Goal: Information Seeking & Learning: Learn about a topic

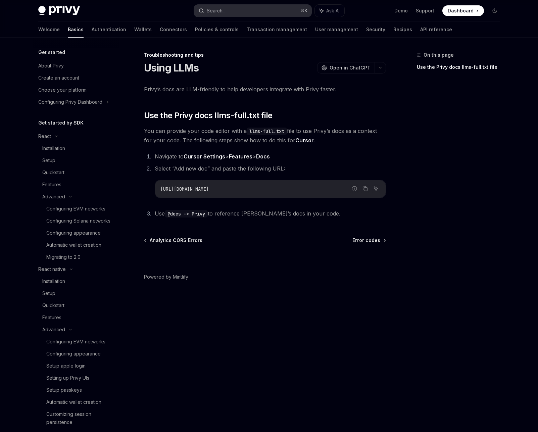
scroll to position [199, 0]
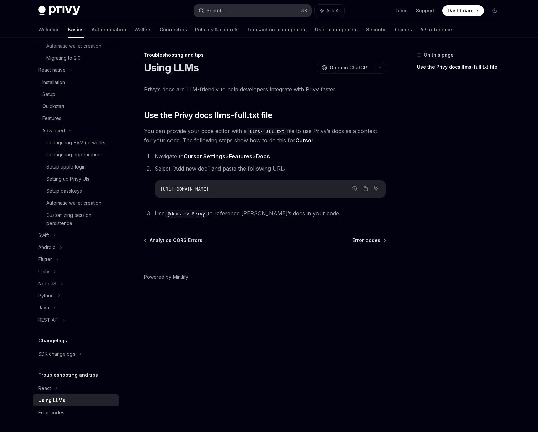
click at [216, 10] on div "Search..." at bounding box center [216, 11] width 19 height 8
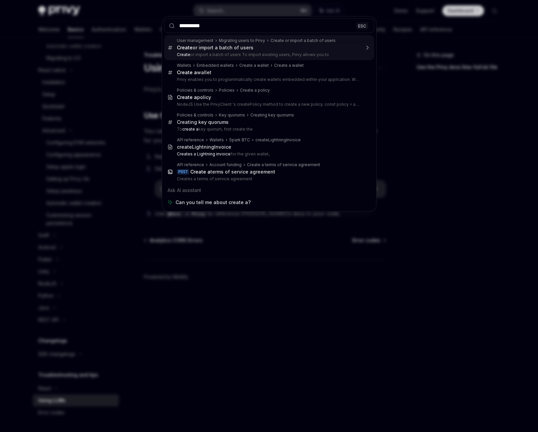
type input "**********"
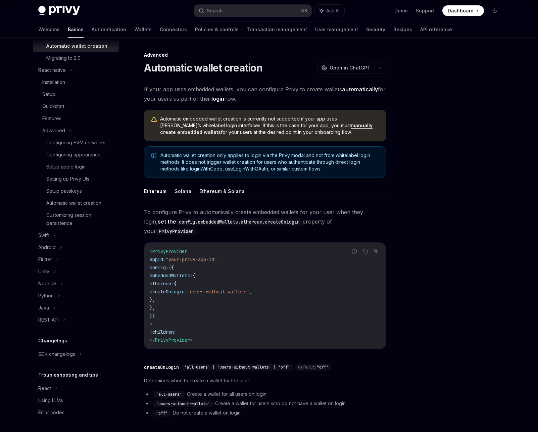
scroll to position [38, 0]
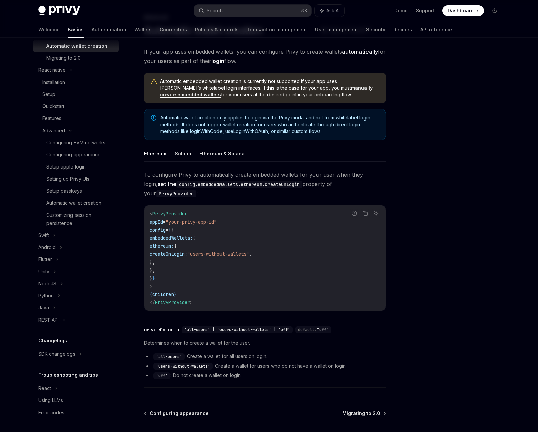
click at [186, 152] on button "Solana" at bounding box center [183, 154] width 17 height 16
type textarea "*"
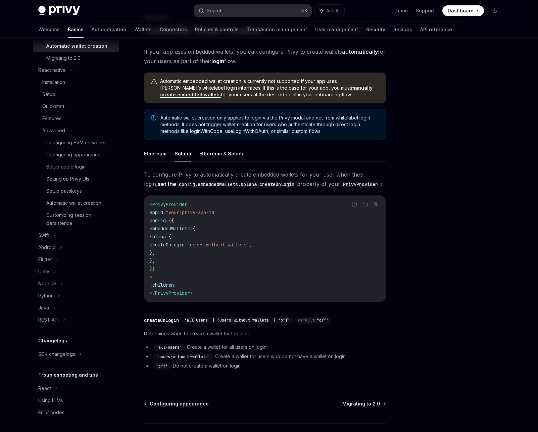
click at [251, 12] on button "Search... ⌘ K" at bounding box center [252, 11] width 117 height 12
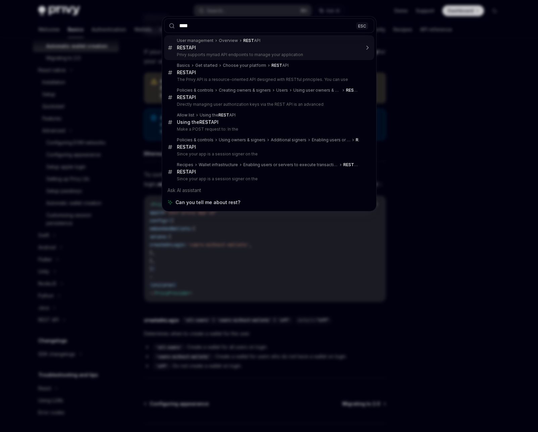
type input "****"
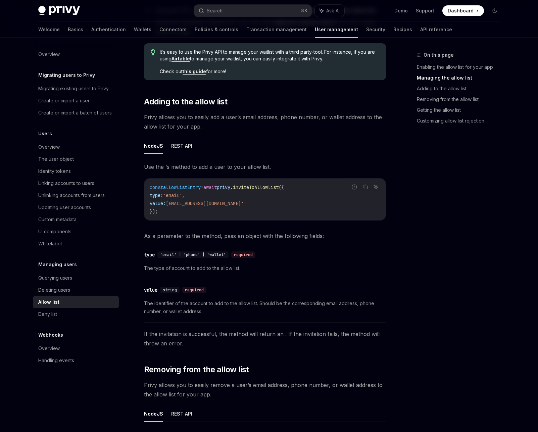
scroll to position [498, 0]
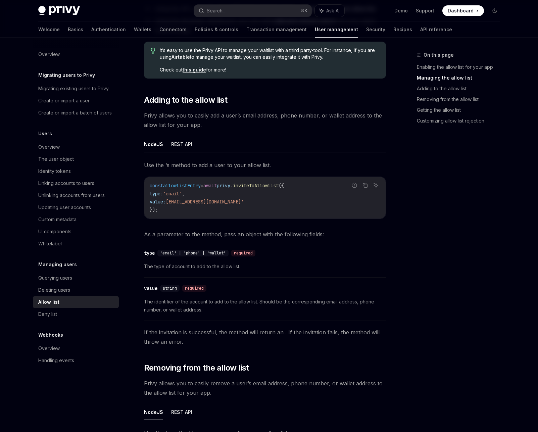
click at [183, 143] on button "REST API" at bounding box center [181, 144] width 21 height 16
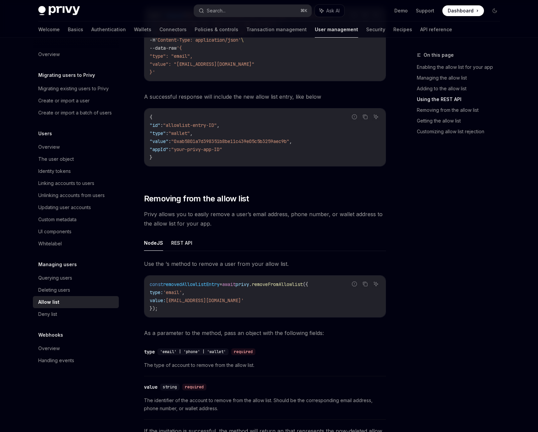
scroll to position [828, 0]
click at [184, 247] on button "REST API" at bounding box center [181, 242] width 21 height 16
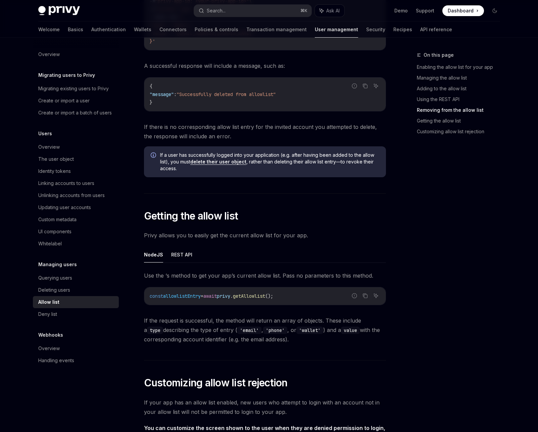
scroll to position [1325, 0]
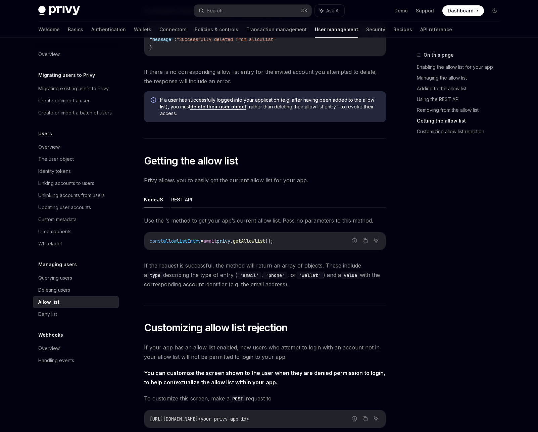
click at [180, 207] on button "REST API" at bounding box center [181, 200] width 21 height 16
type textarea "*"
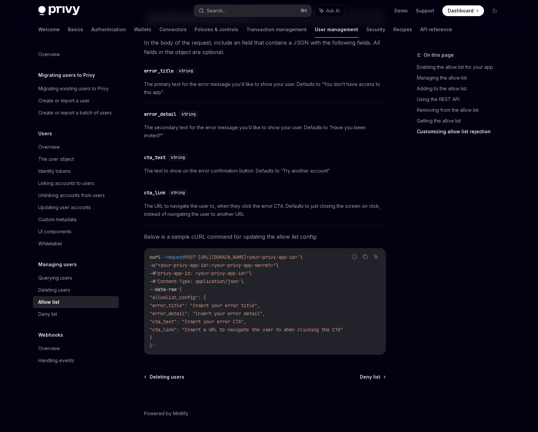
scroll to position [1938, 0]
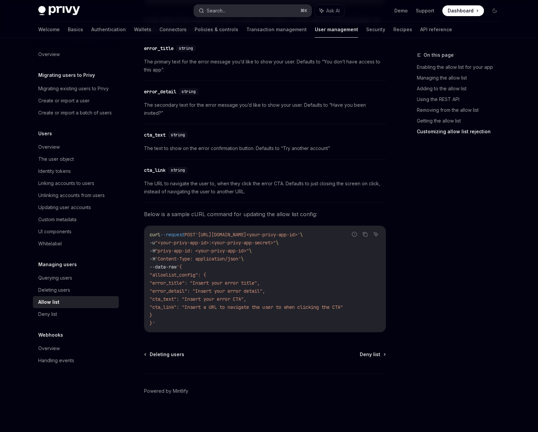
click at [233, 12] on button "Search... ⌘ K" at bounding box center [252, 11] width 117 height 12
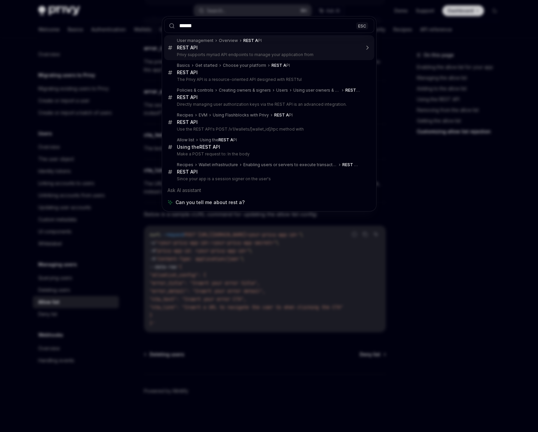
type input "*******"
type textarea "*"
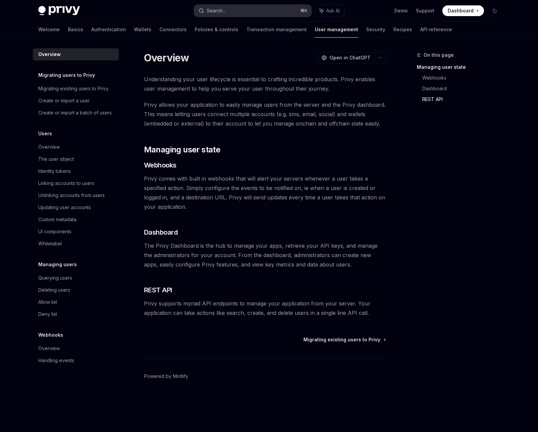
click at [214, 13] on div "Search..." at bounding box center [216, 11] width 19 height 8
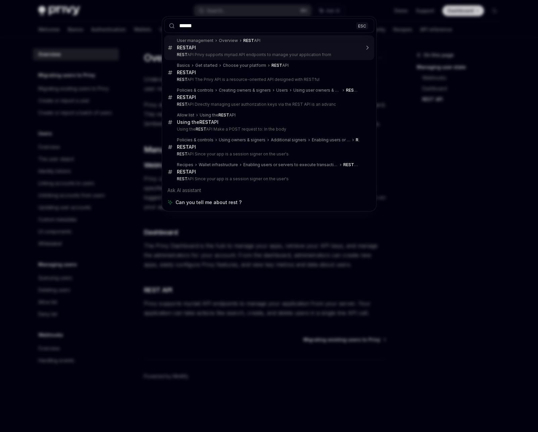
type input "*******"
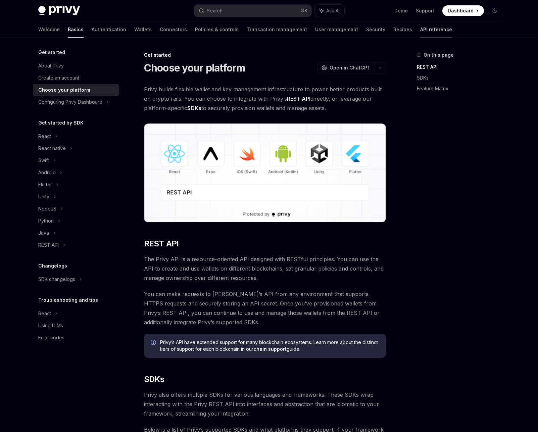
click at [420, 31] on link "API reference" at bounding box center [436, 29] width 32 height 16
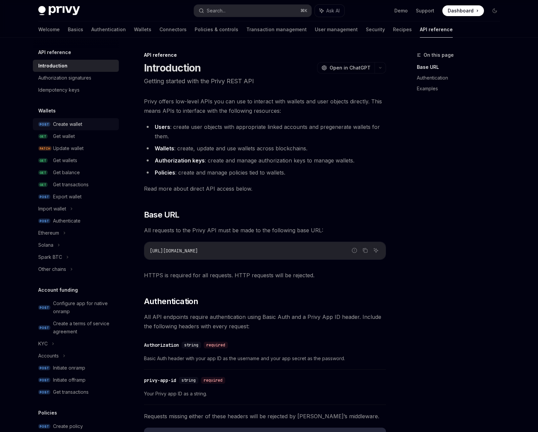
click at [67, 126] on div "Create wallet" at bounding box center [67, 124] width 29 height 8
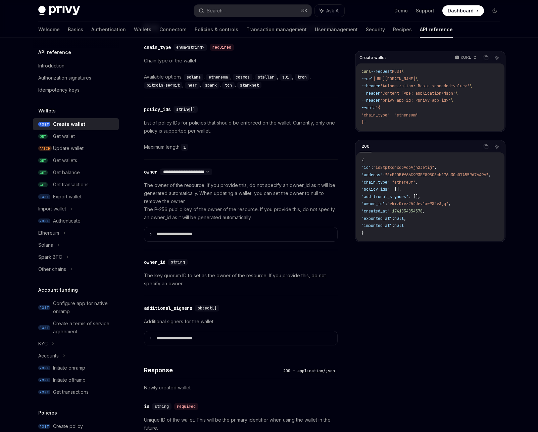
scroll to position [292, 0]
click at [47, 244] on div "Solana" at bounding box center [45, 245] width 15 height 8
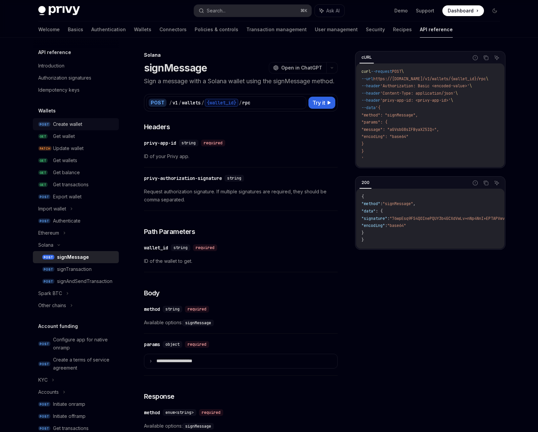
click at [61, 126] on div "Create wallet" at bounding box center [67, 124] width 29 height 8
type textarea "*"
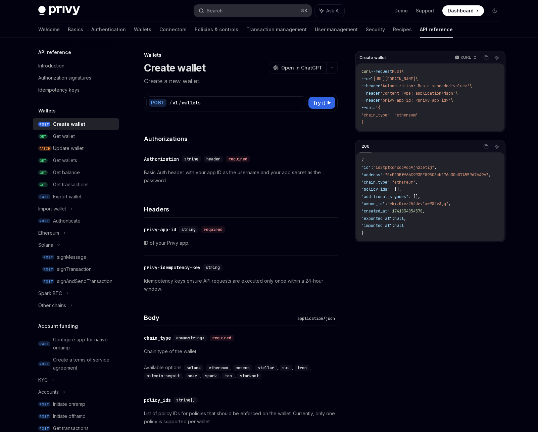
click at [221, 11] on div "Search..." at bounding box center [216, 11] width 19 height 8
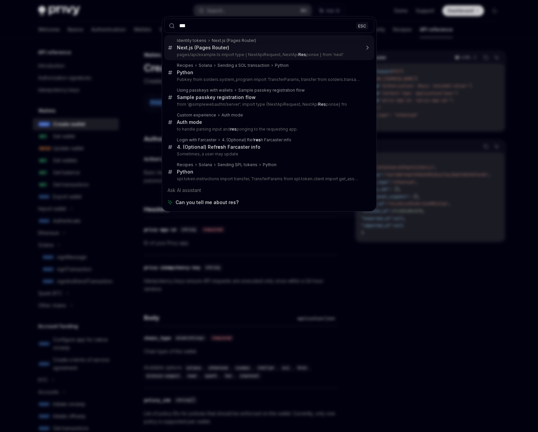
type input "****"
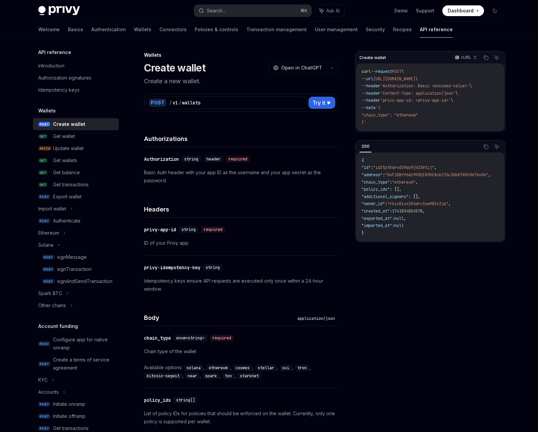
scroll to position [187, 0]
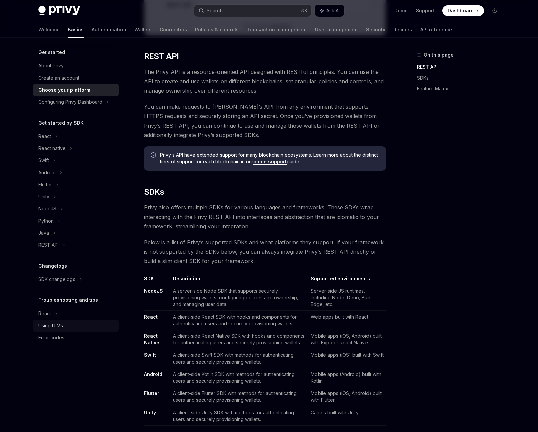
click at [48, 325] on div "Using LLMs" at bounding box center [50, 325] width 25 height 8
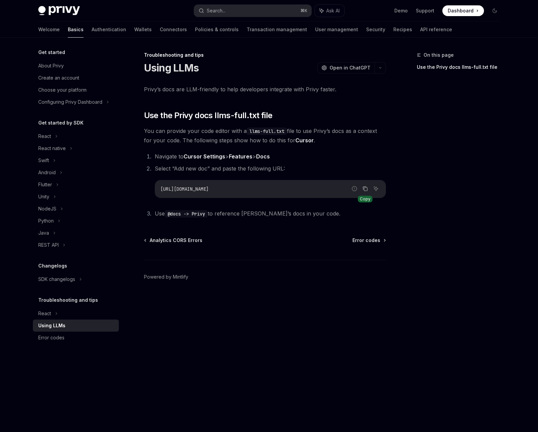
click at [364, 189] on icon "Copy the contents from the code block" at bounding box center [365, 189] width 3 height 3
click at [393, 32] on link "Recipes" at bounding box center [402, 29] width 19 height 16
type textarea "*"
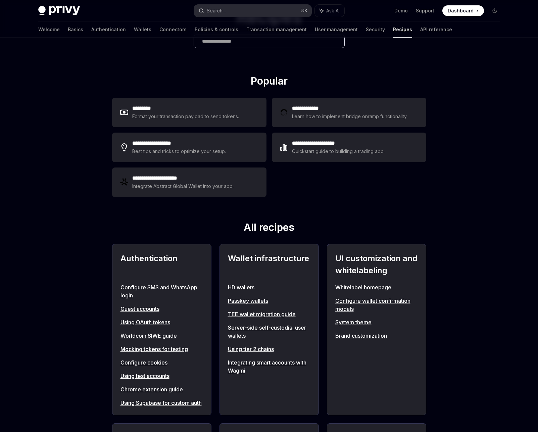
scroll to position [58, 0]
click at [218, 12] on div "Search..." at bounding box center [216, 11] width 19 height 8
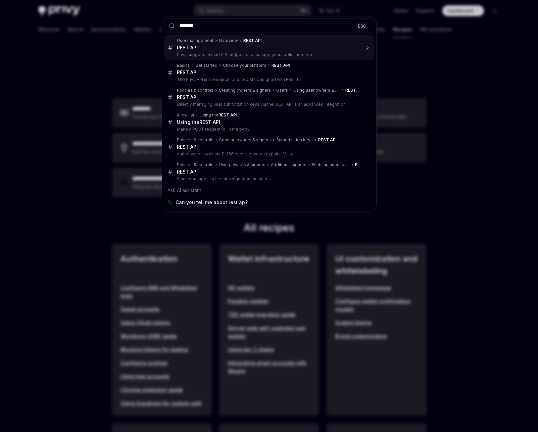
type input "********"
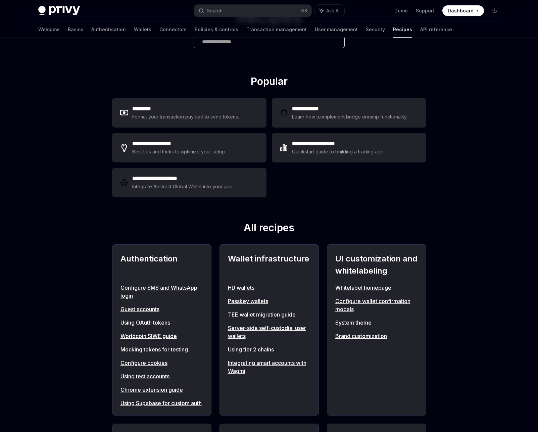
type textarea "*"
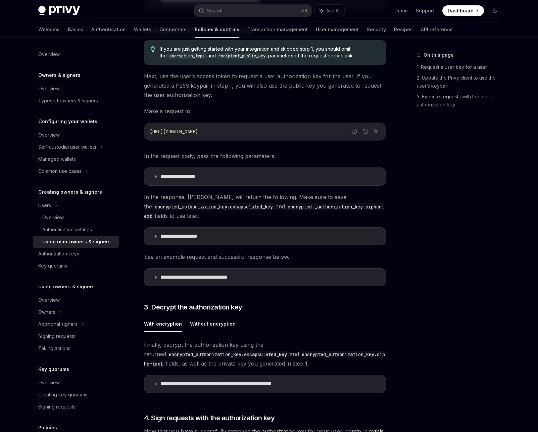
scroll to position [553, 0]
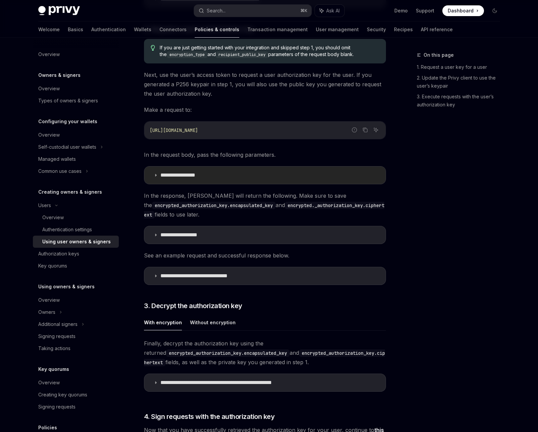
click at [177, 169] on summary "**********" at bounding box center [264, 174] width 241 height 17
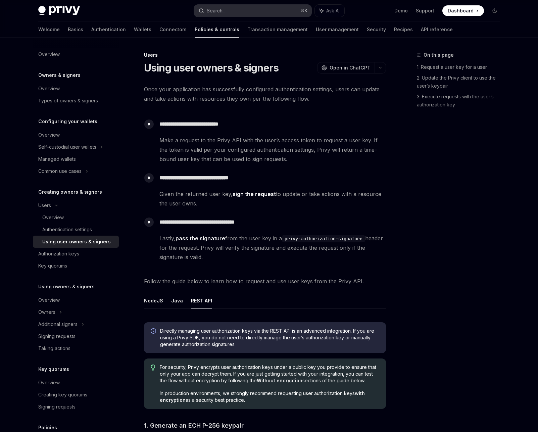
click at [221, 11] on div "Search..." at bounding box center [216, 11] width 19 height 8
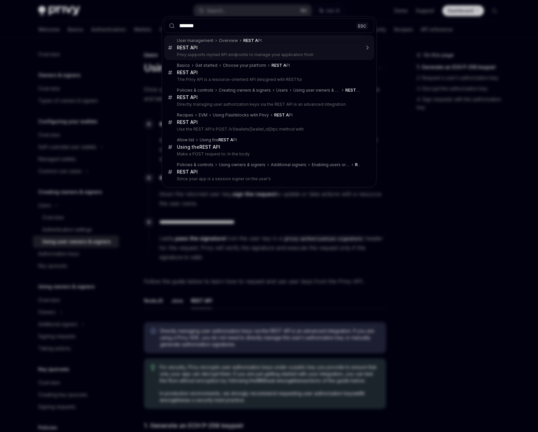
type input "********"
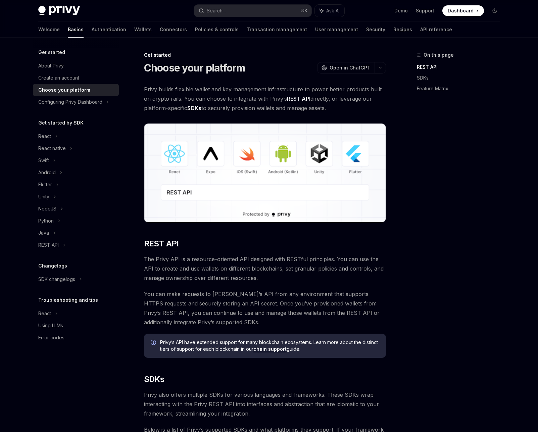
scroll to position [187, 0]
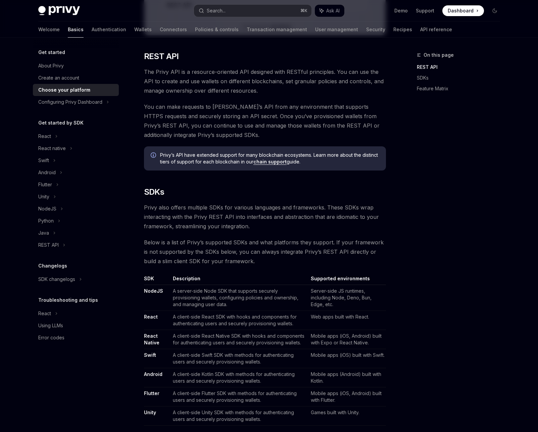
click at [265, 162] on link "chain support" at bounding box center [269, 162] width 33 height 6
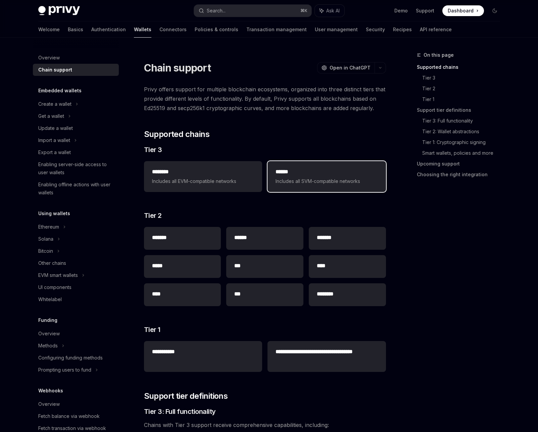
click at [300, 171] on h2 "******" at bounding box center [327, 172] width 102 height 8
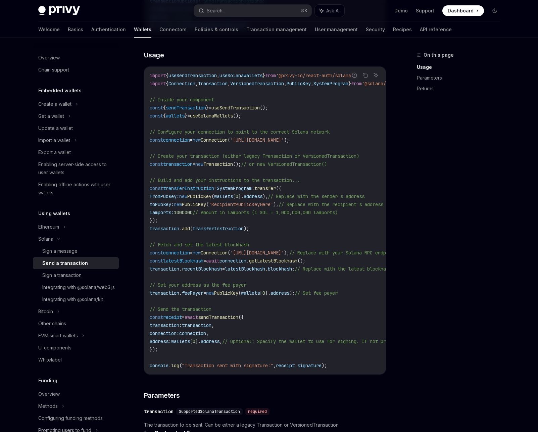
scroll to position [229, 0]
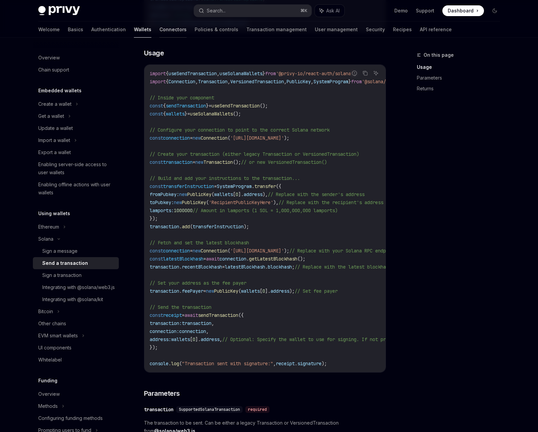
click at [159, 31] on link "Connectors" at bounding box center [172, 29] width 27 height 16
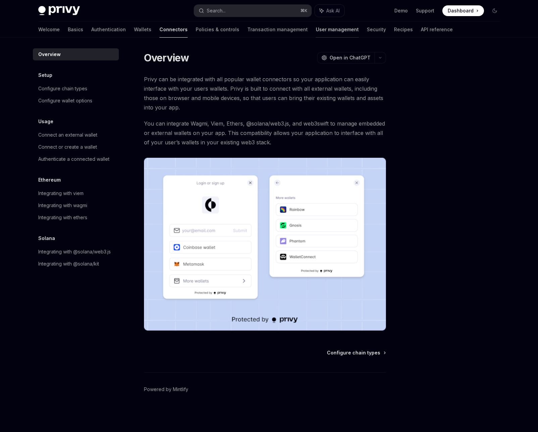
click at [316, 30] on link "User management" at bounding box center [337, 29] width 43 height 16
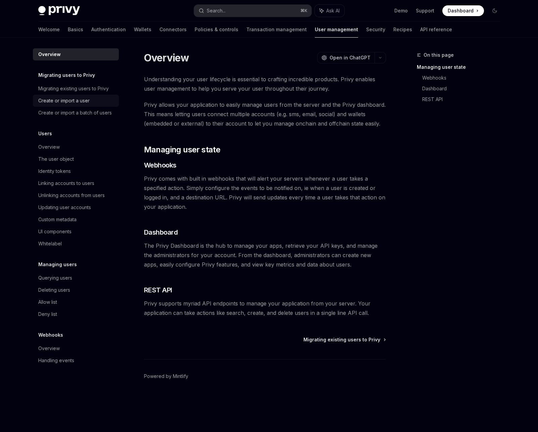
click at [53, 99] on div "Create or import a user" at bounding box center [63, 101] width 51 height 8
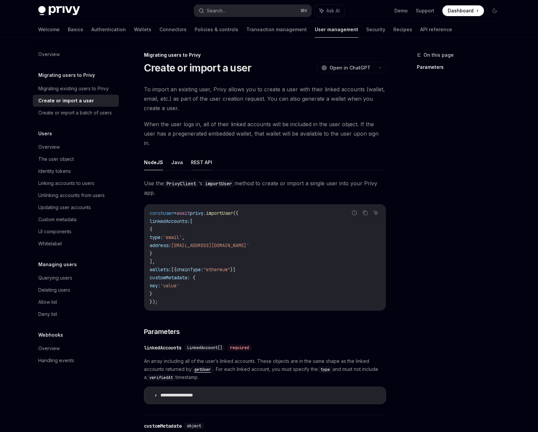
click at [197, 154] on button "REST API" at bounding box center [201, 162] width 21 height 16
type textarea "*"
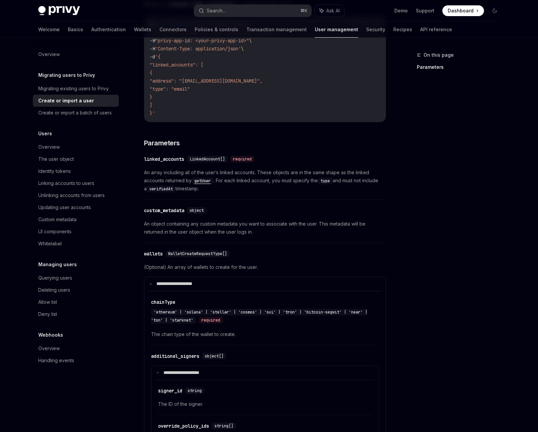
scroll to position [221, 0]
